Goal: Information Seeking & Learning: Check status

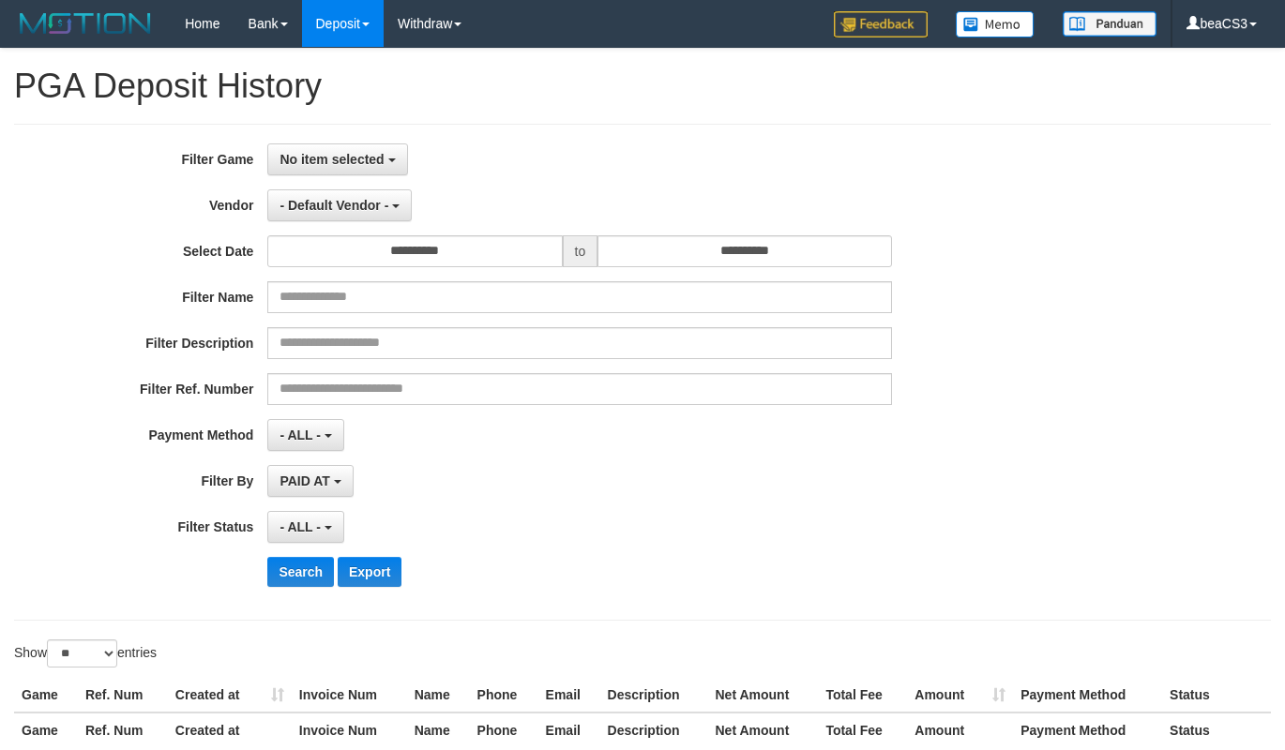
select select
select select "**"
click at [338, 159] on span "No item selected" at bounding box center [331, 159] width 104 height 15
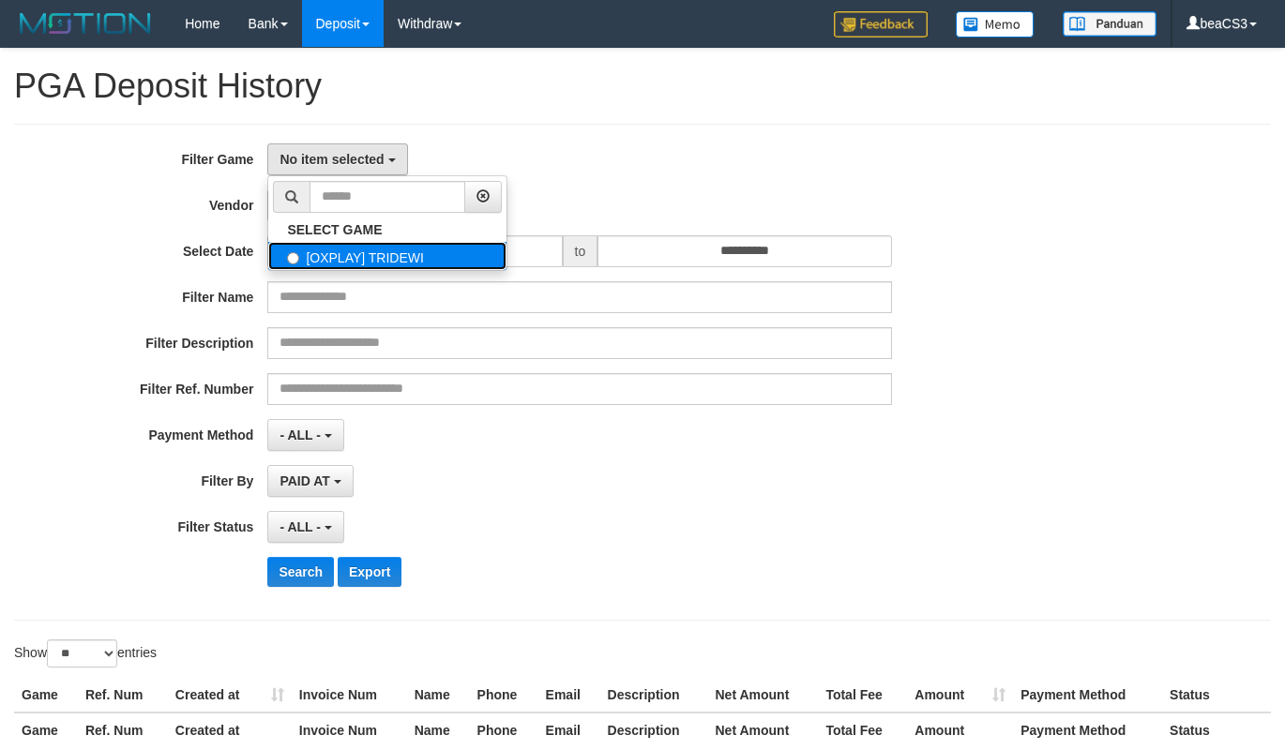
click at [387, 256] on label "[OXPLAY] TRIDEWI" at bounding box center [387, 256] width 238 height 28
select select "***"
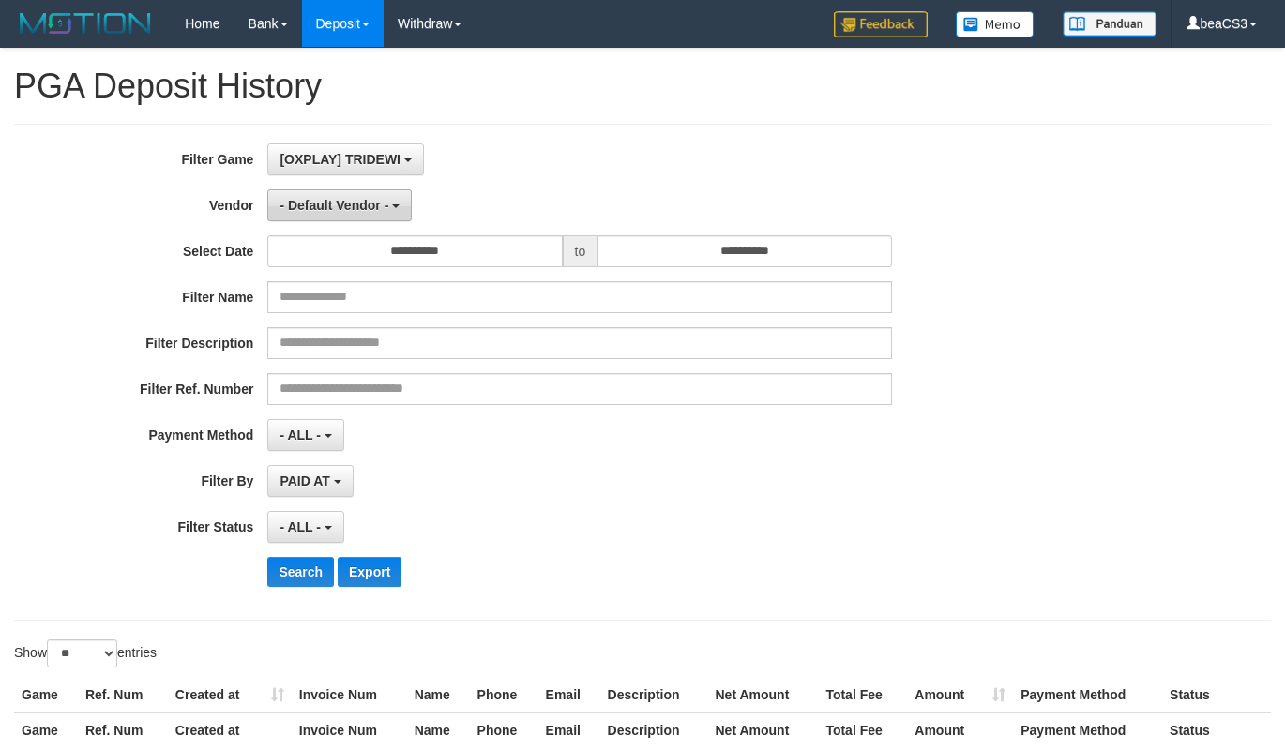
click at [339, 203] on span "- Default Vendor -" at bounding box center [333, 205] width 109 height 15
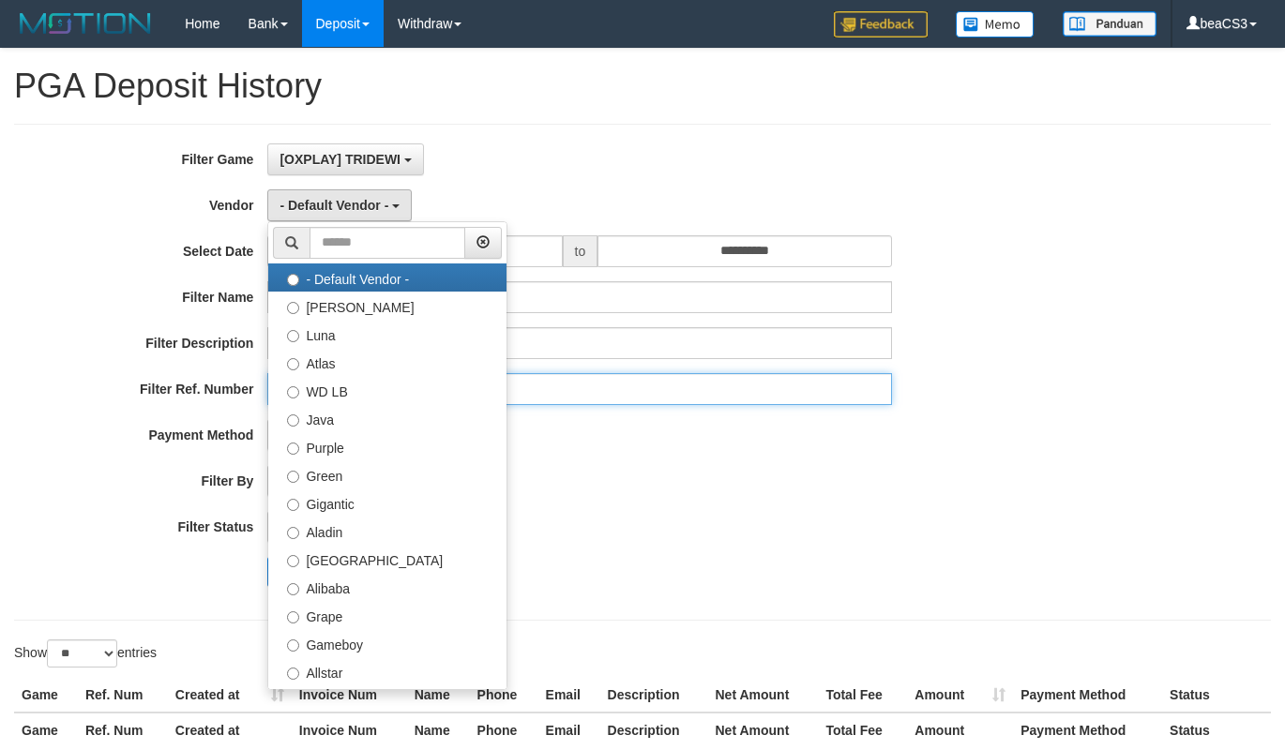
click at [664, 396] on input "text" at bounding box center [579, 389] width 625 height 32
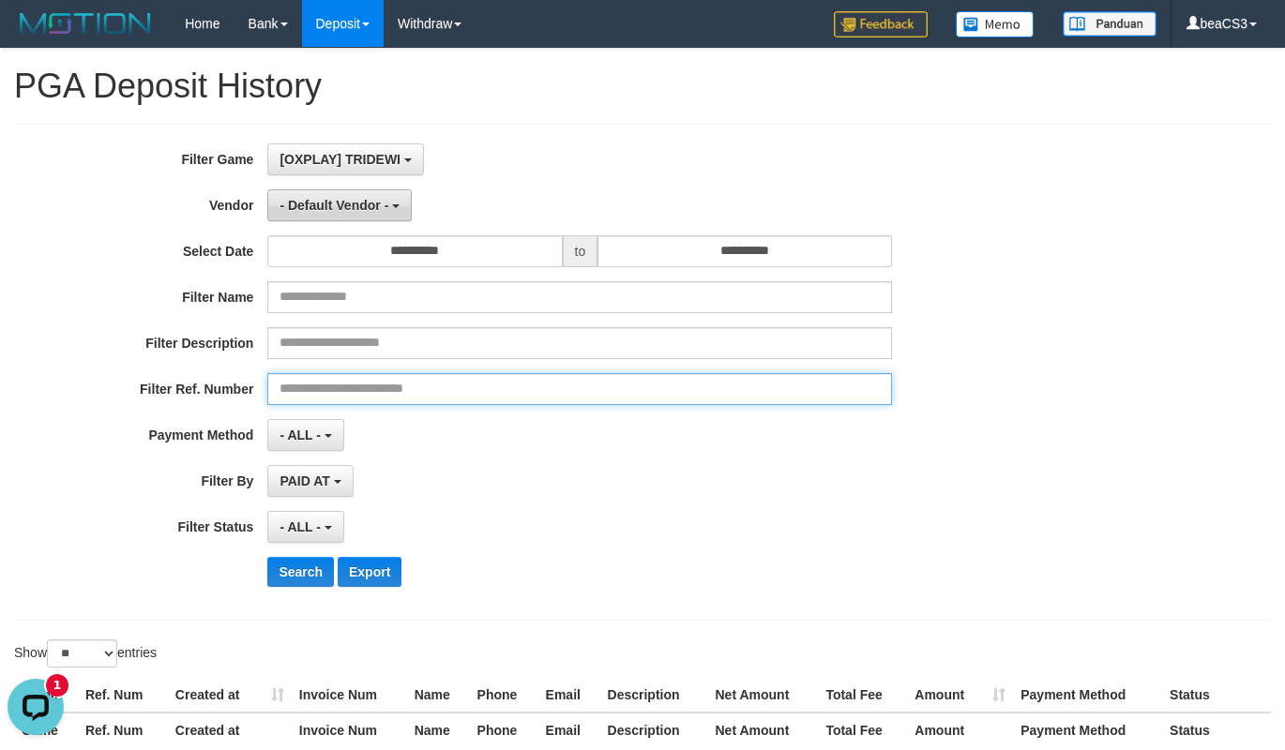
scroll to position [0, 0]
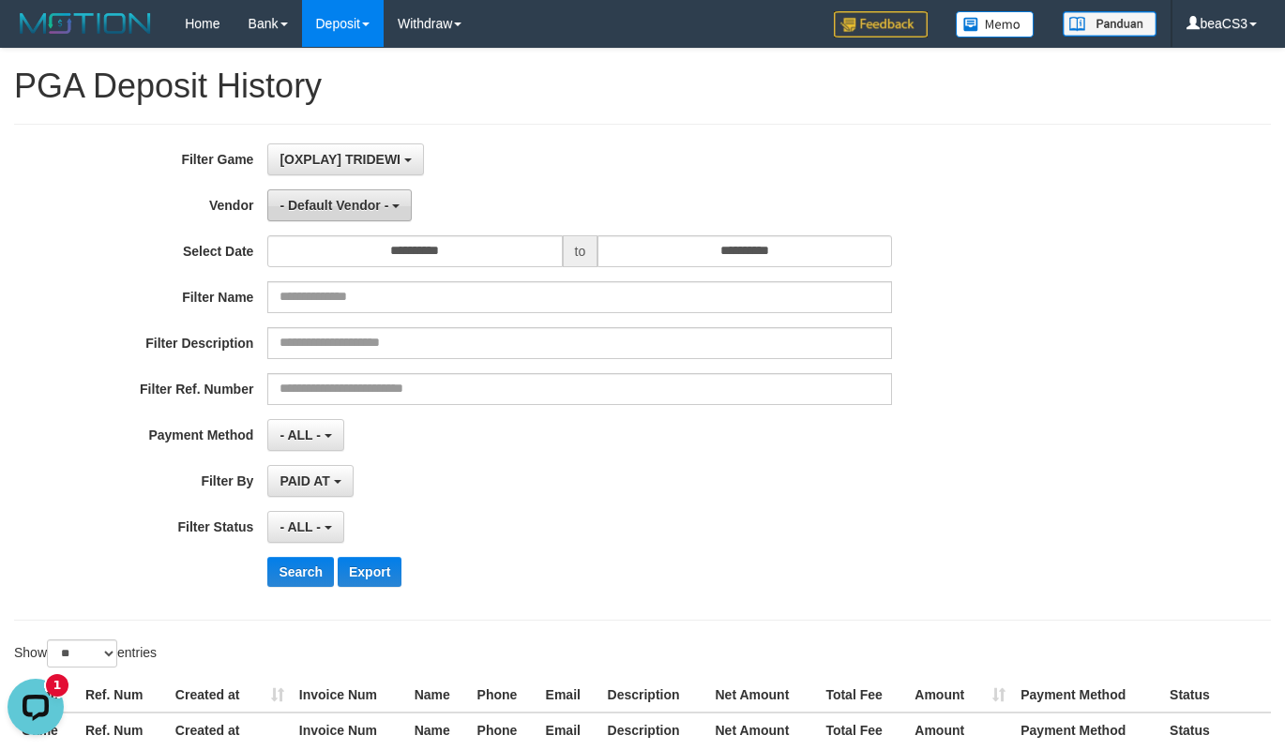
click at [381, 218] on button "- Default Vendor -" at bounding box center [339, 205] width 144 height 32
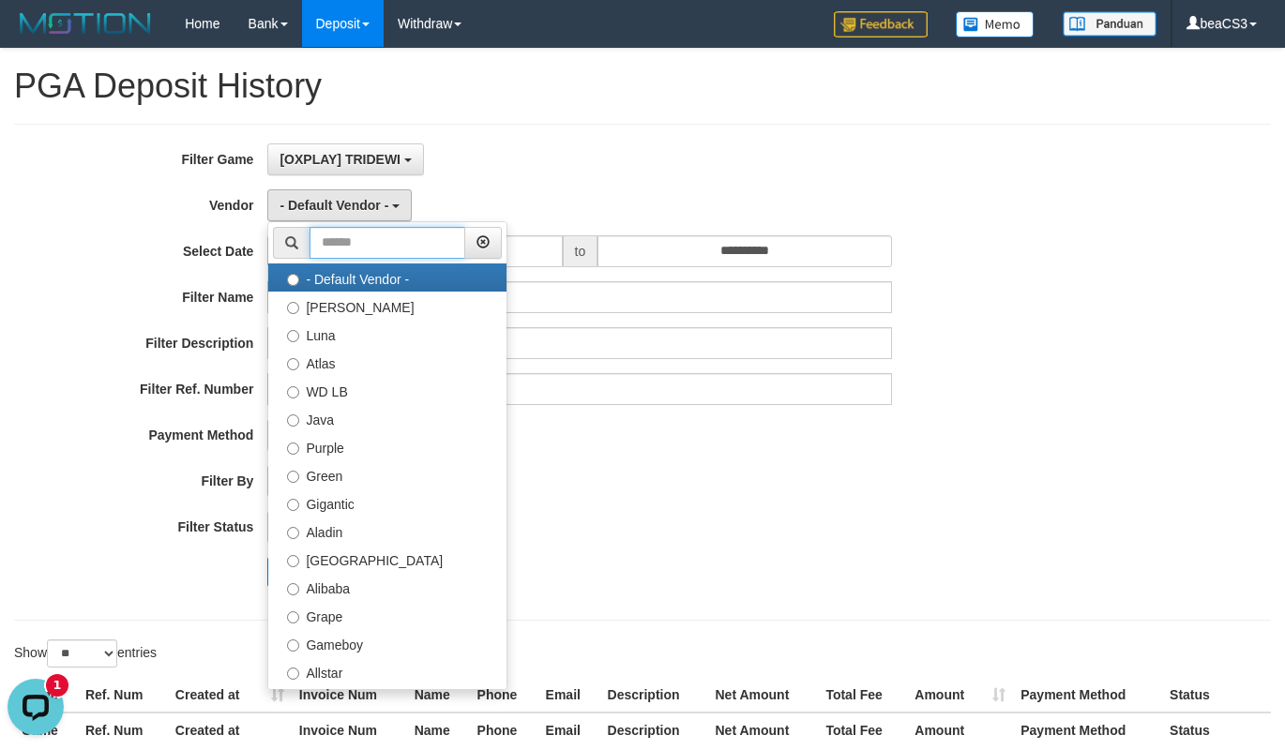
click at [380, 249] on input "text" at bounding box center [387, 243] width 156 height 32
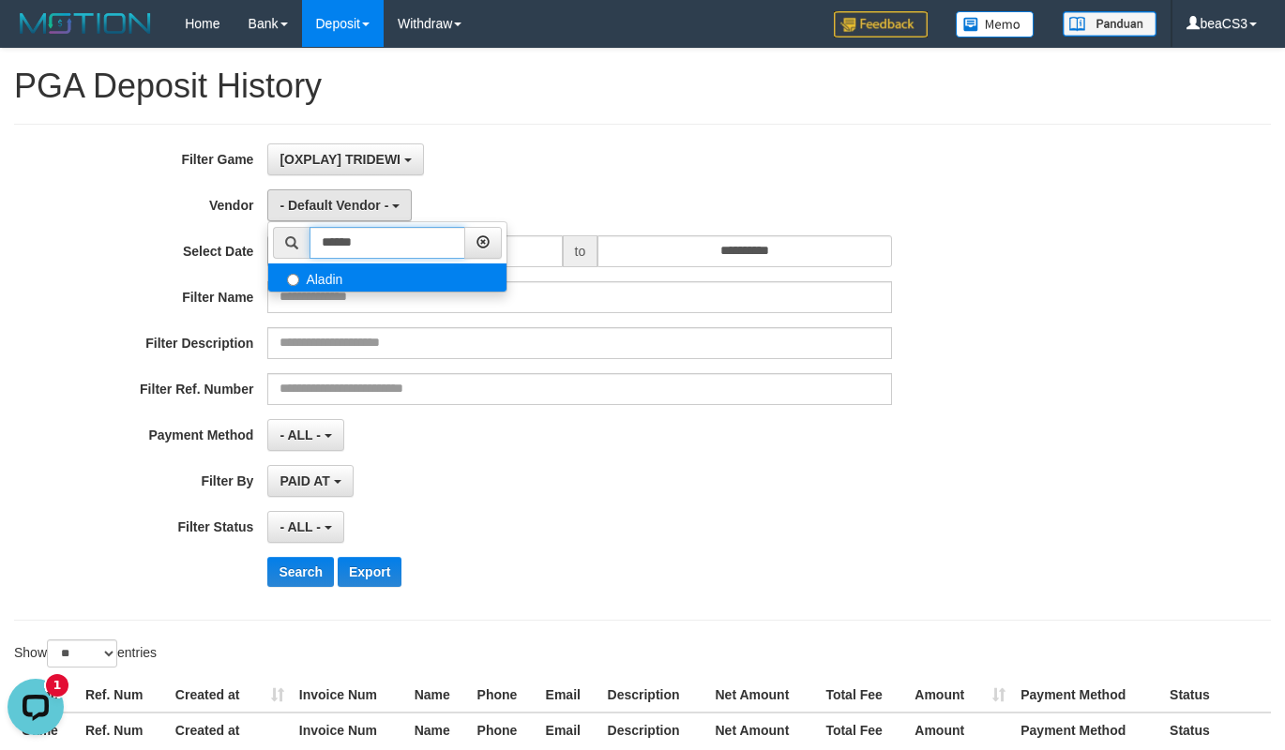
type input "******"
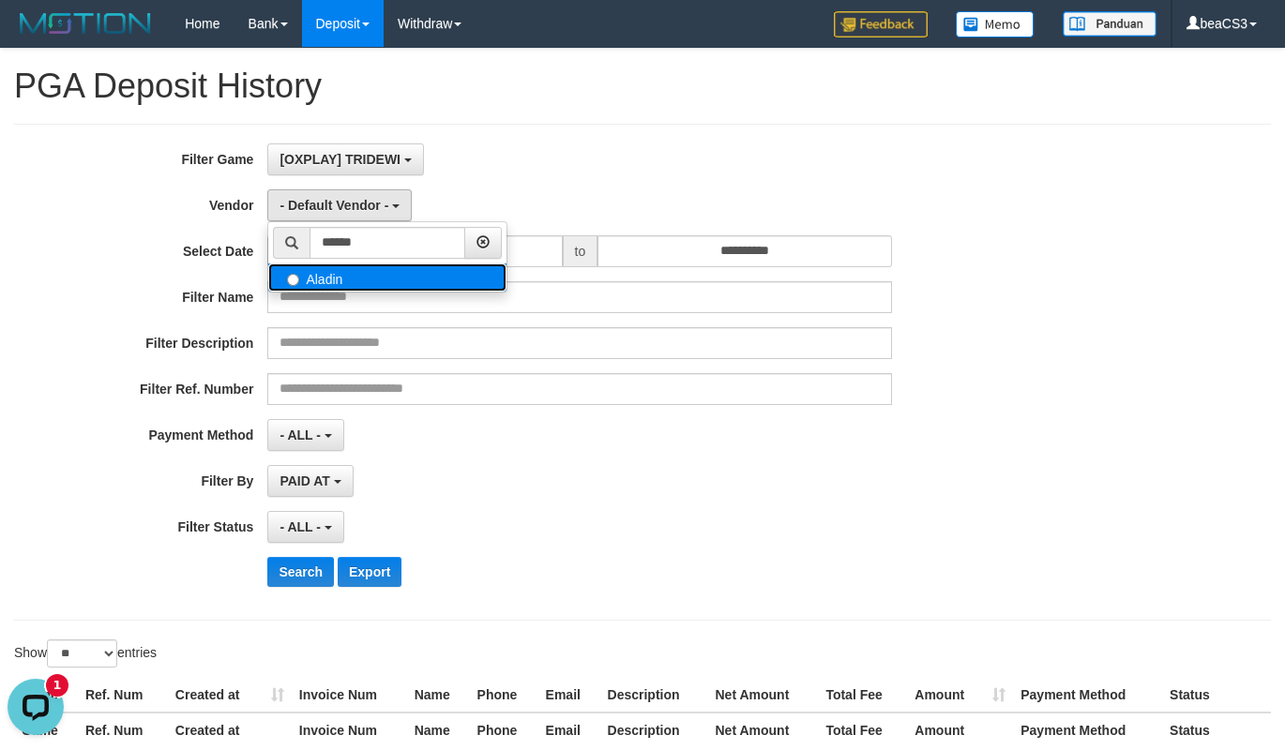
click at [391, 279] on label "Aladin" at bounding box center [387, 278] width 238 height 28
select select "**********"
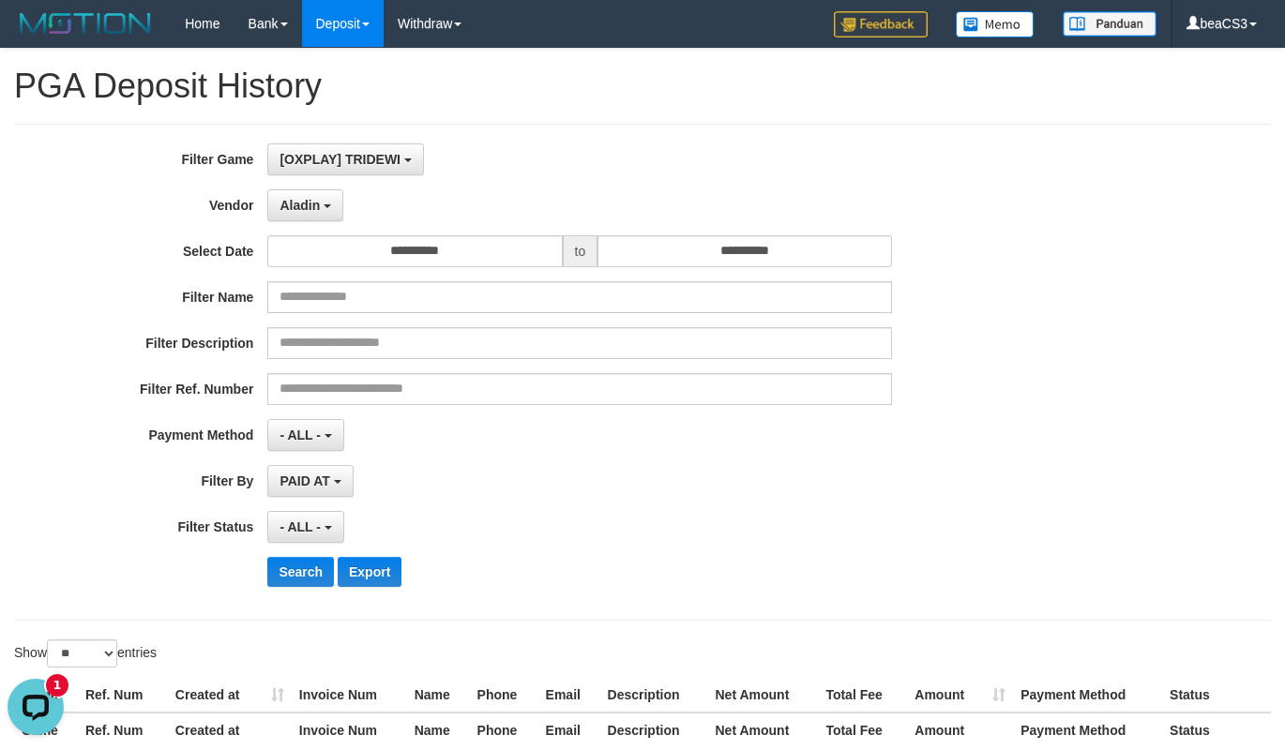
drag, startPoint x: 420, startPoint y: 234, endPoint x: 469, endPoint y: 267, distance: 58.8
click at [423, 234] on div "**********" at bounding box center [535, 372] width 1071 height 458
click at [312, 475] on span "PAID AT" at bounding box center [304, 481] width 50 height 15
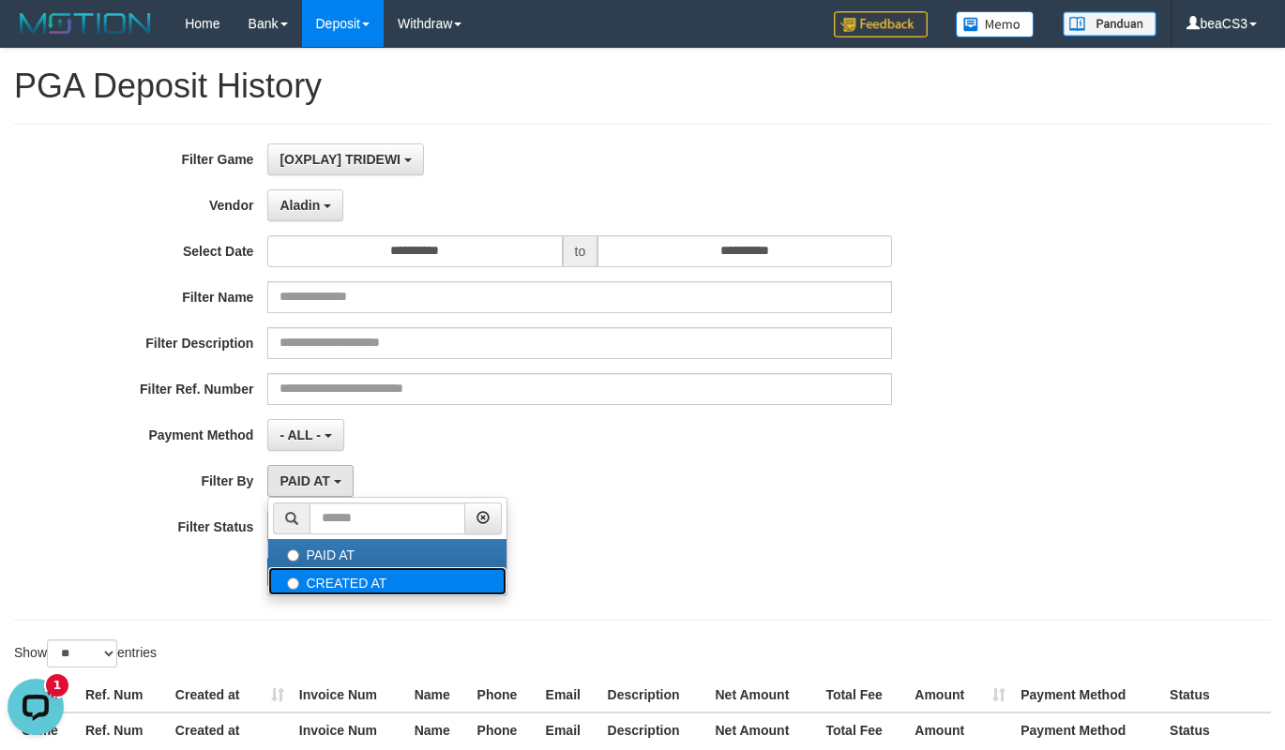
click at [357, 581] on label "CREATED AT" at bounding box center [387, 581] width 238 height 28
select select "*"
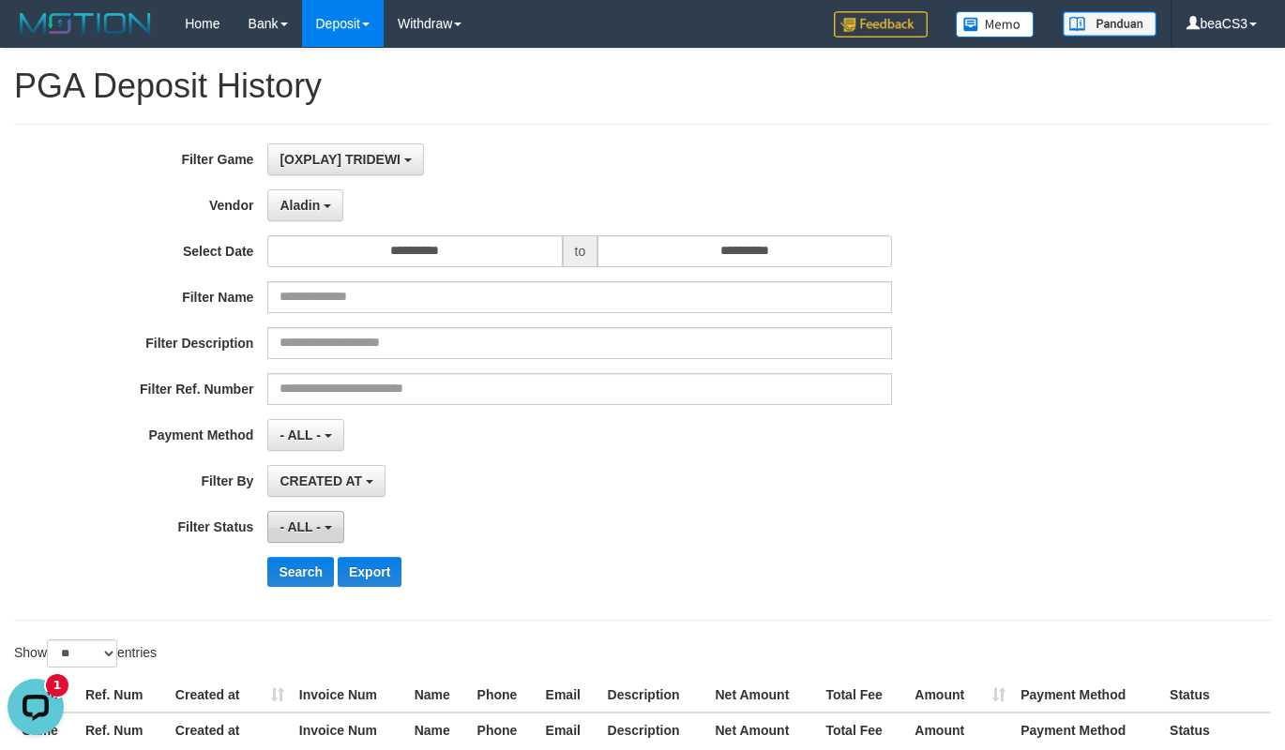
click at [324, 527] on b "button" at bounding box center [328, 528] width 8 height 4
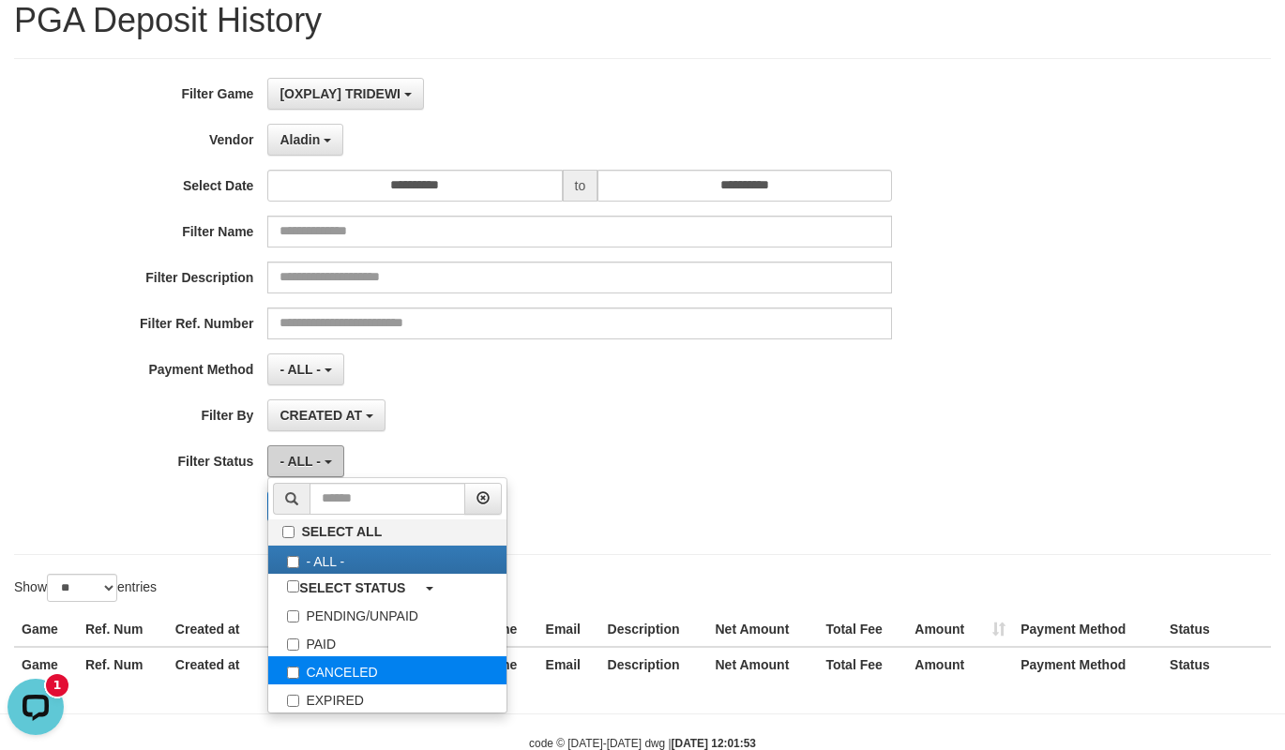
scroll to position [114, 0]
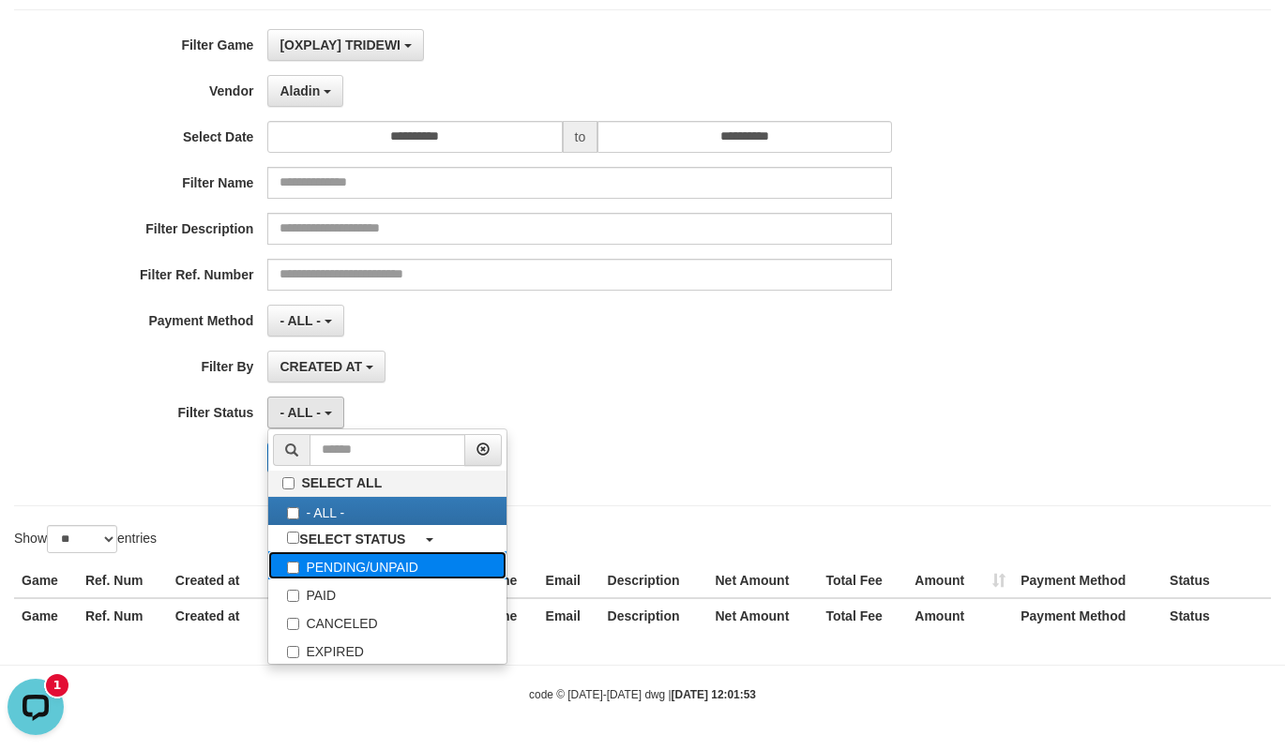
click at [413, 573] on label "PENDING/UNPAID" at bounding box center [387, 565] width 238 height 28
select select "*"
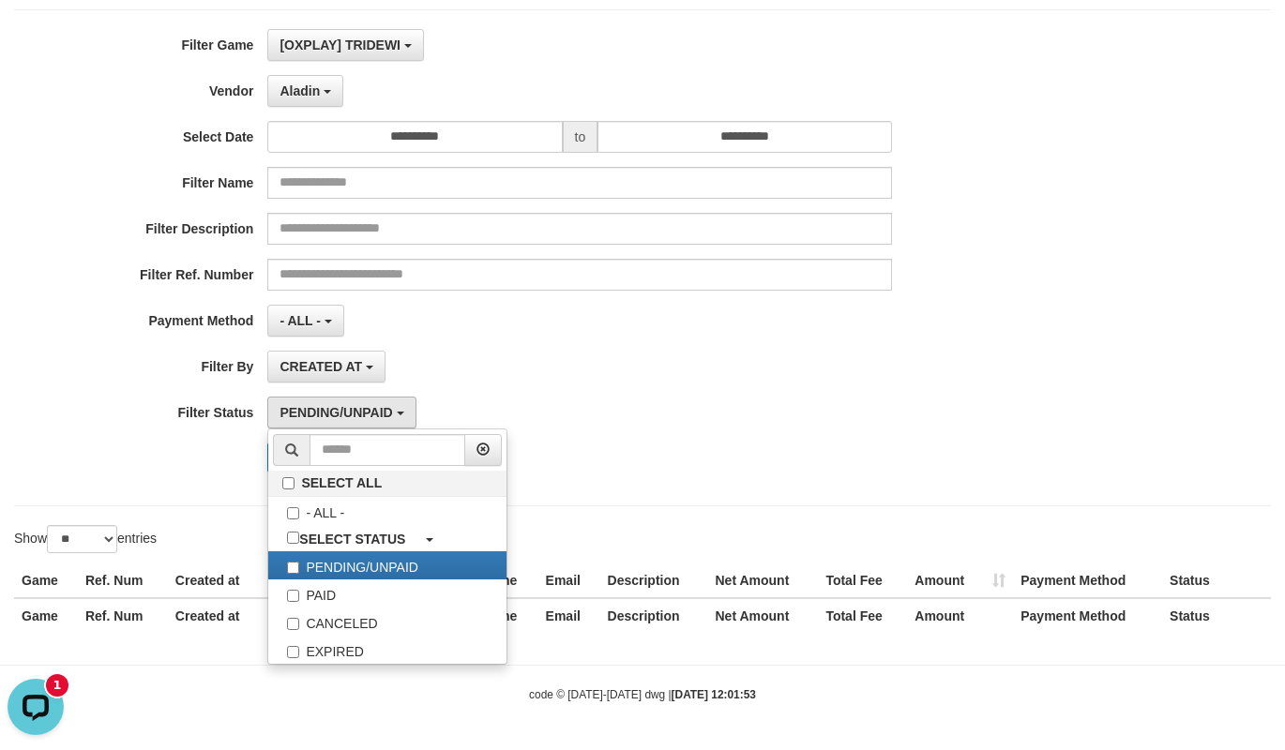
click at [632, 359] on div "CREATED AT PAID AT CREATED AT" at bounding box center [579, 367] width 625 height 32
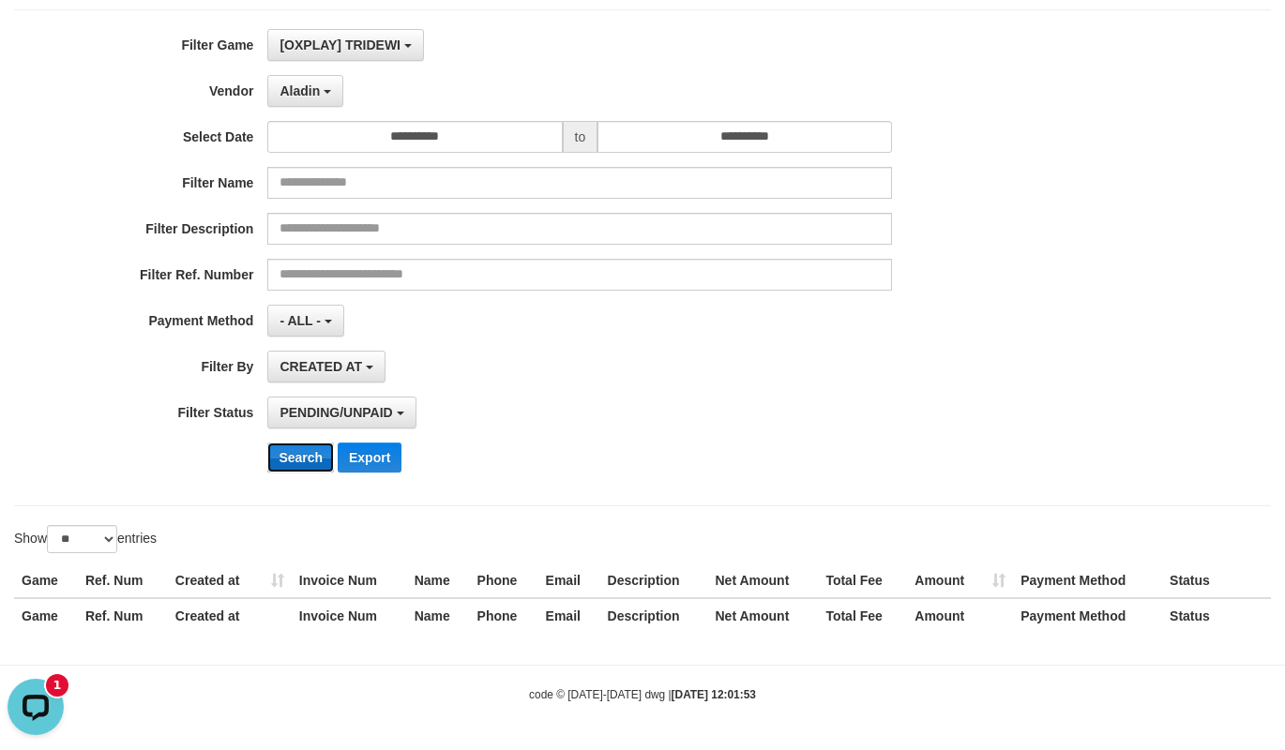
click at [305, 460] on button "Search" at bounding box center [300, 458] width 67 height 30
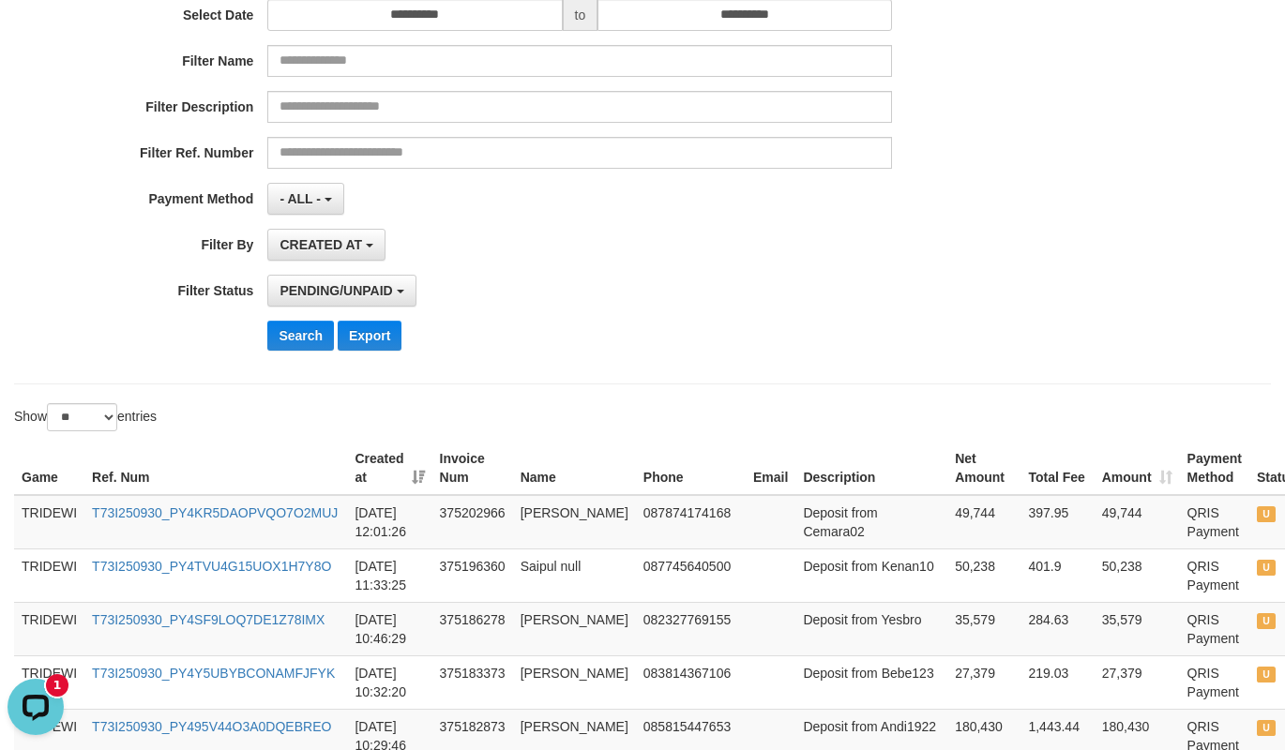
scroll to position [0, 0]
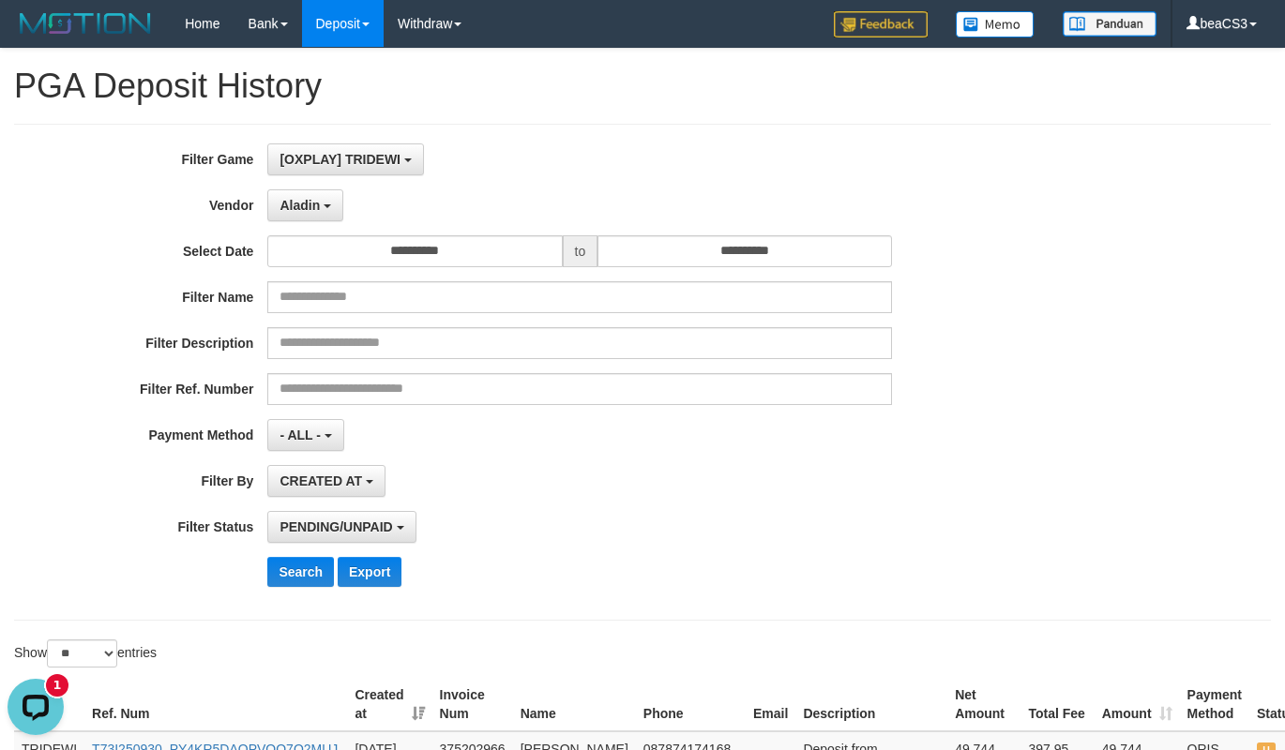
click at [763, 529] on div "PENDING/UNPAID SELECT ALL - ALL - SELECT STATUS PENDING/UNPAID PAID CANCELED EX…" at bounding box center [579, 527] width 625 height 32
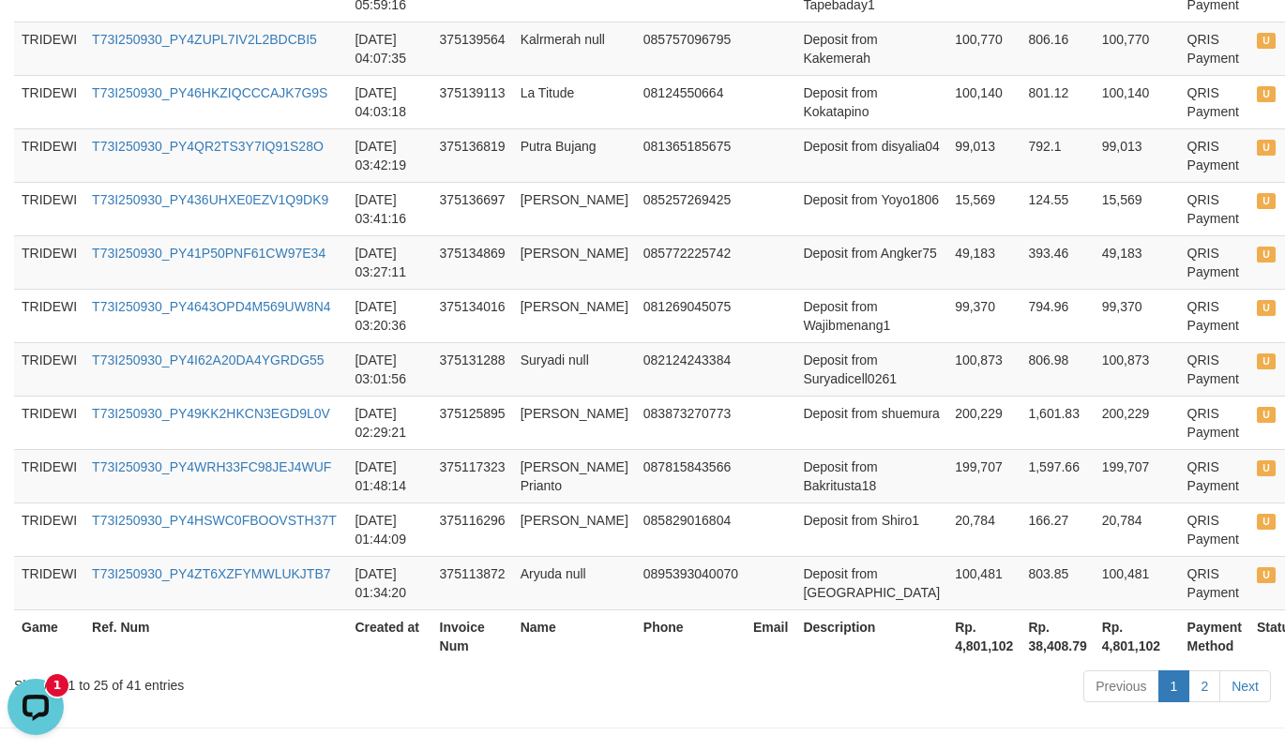
scroll to position [1524, 0]
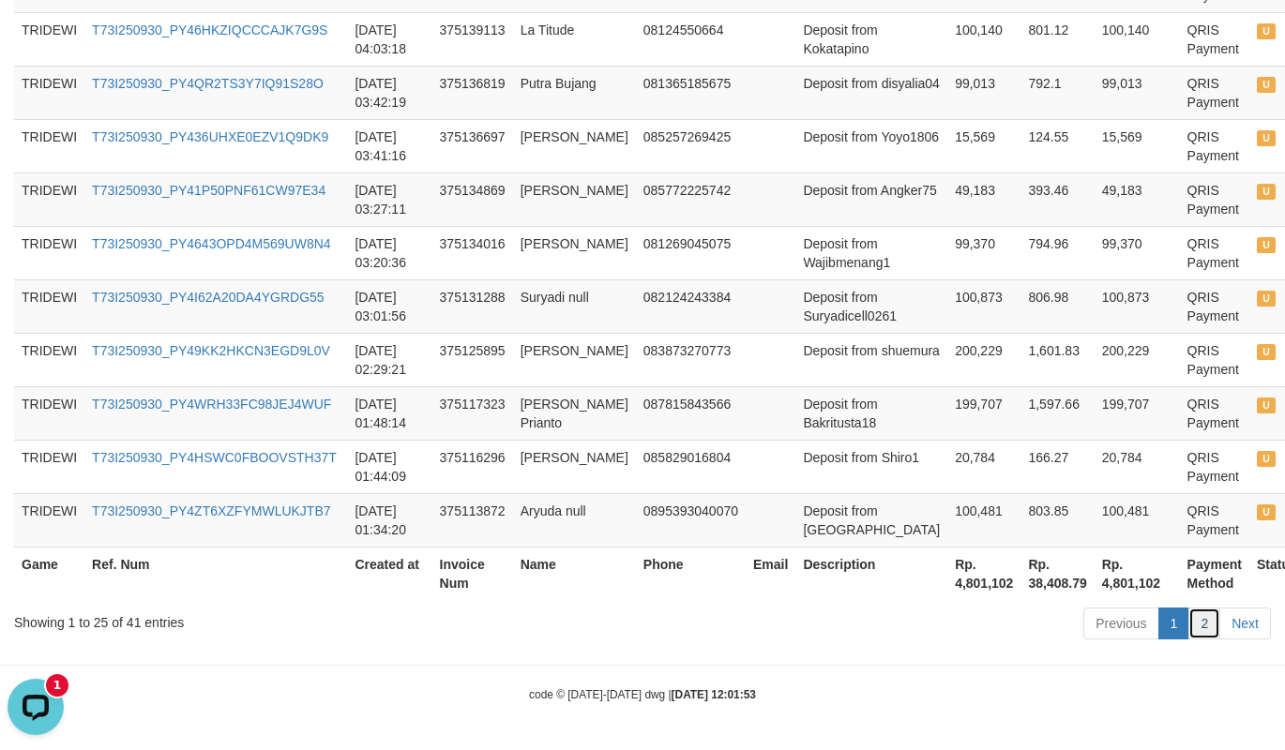
click at [1201, 617] on link "2" at bounding box center [1204, 624] width 32 height 32
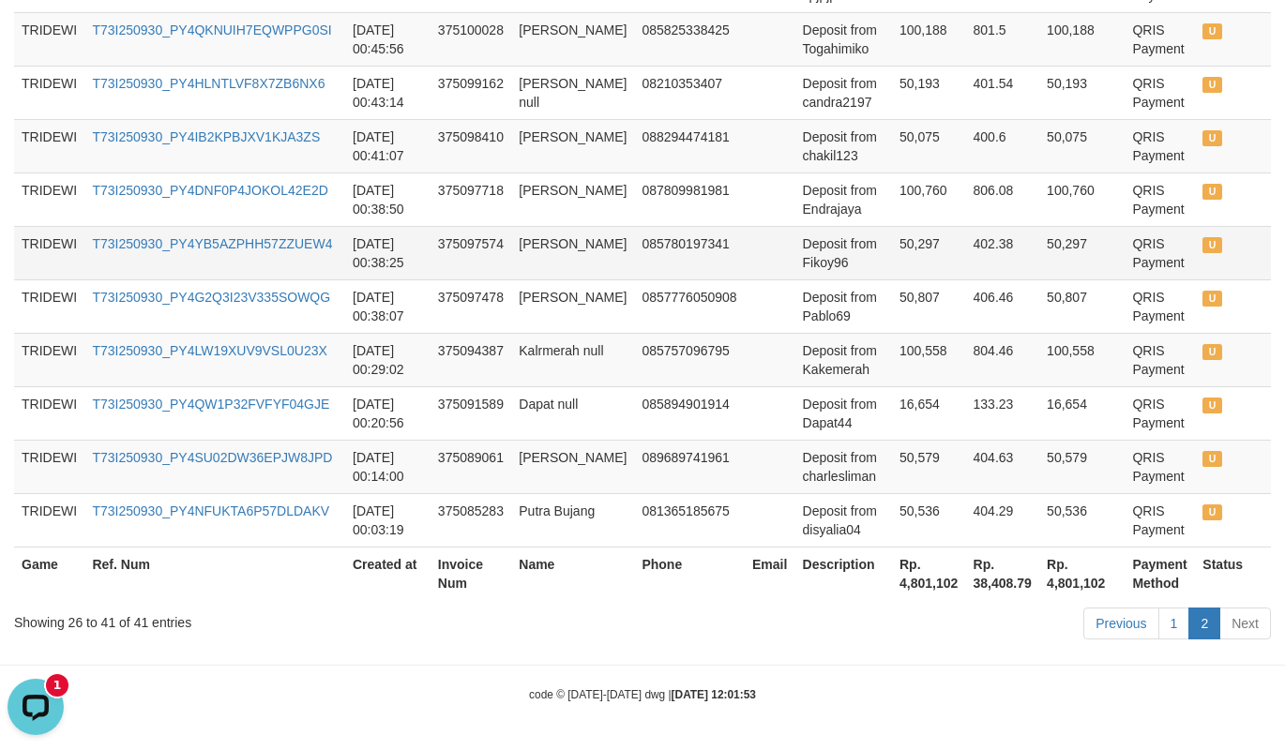
scroll to position [659, 0]
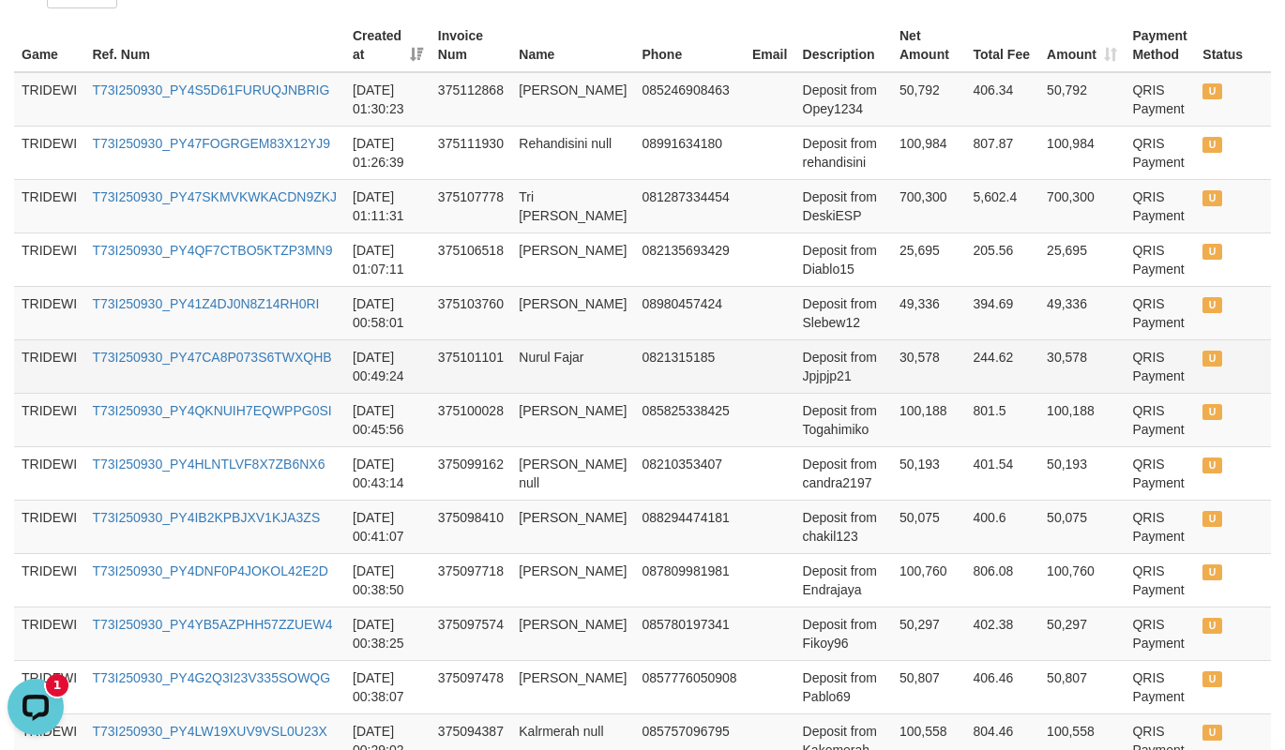
click at [248, 371] on td "T73I250930_PY47CA8P073S6TWXQHB" at bounding box center [214, 365] width 261 height 53
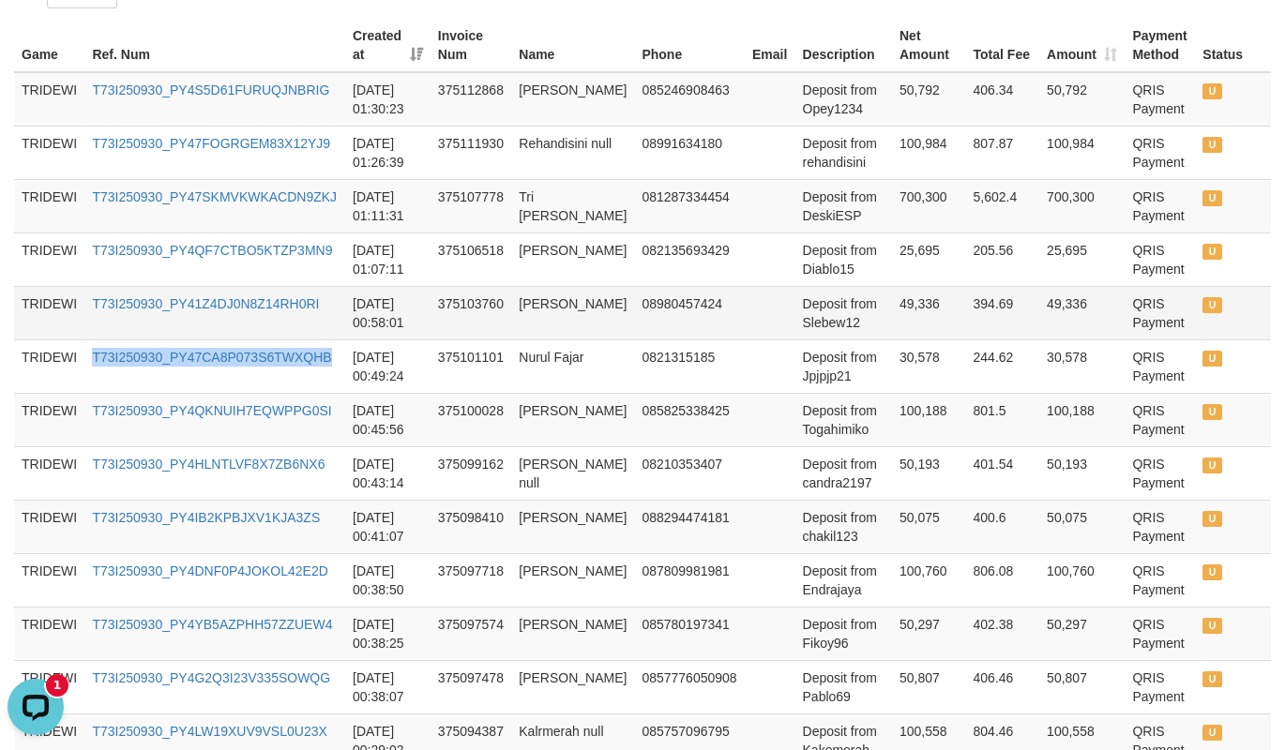
copy link "T73I250930_PY47CA8P073S6TWXQHB"
